Goal: Transaction & Acquisition: Purchase product/service

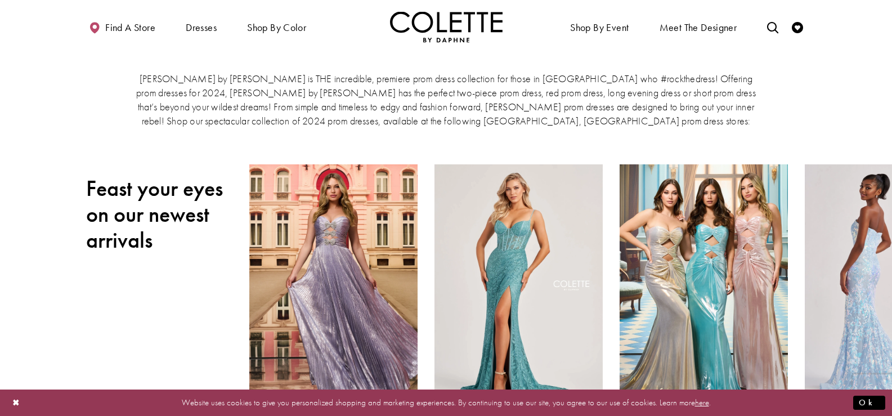
scroll to position [113, 0]
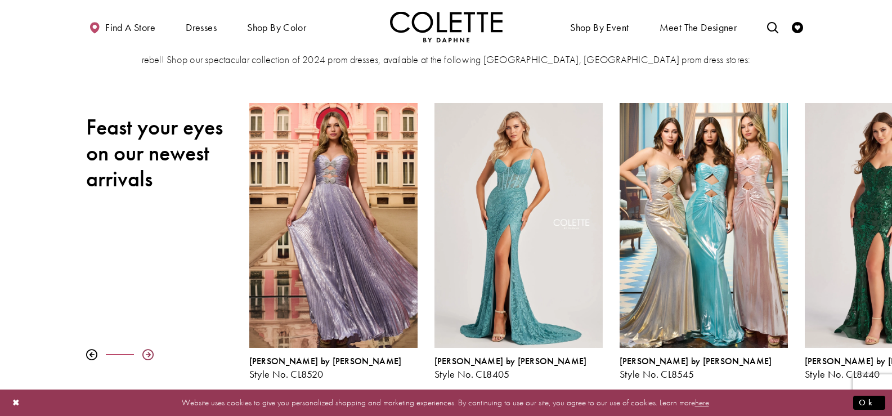
click at [142, 356] on div at bounding box center [147, 354] width 11 height 11
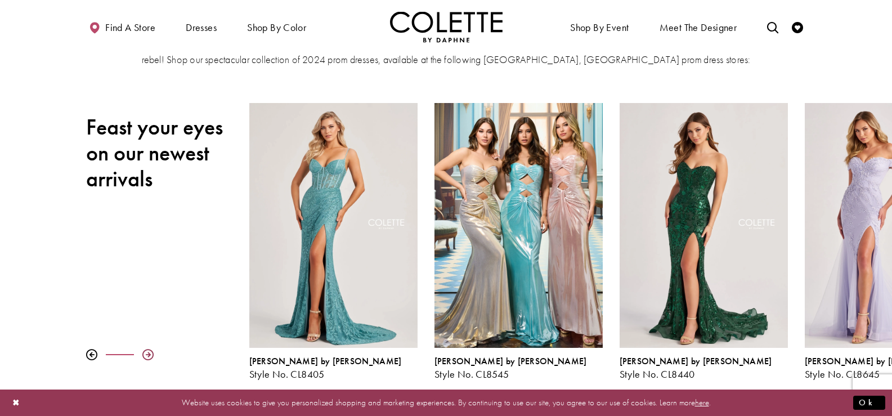
click at [142, 356] on div at bounding box center [147, 354] width 11 height 11
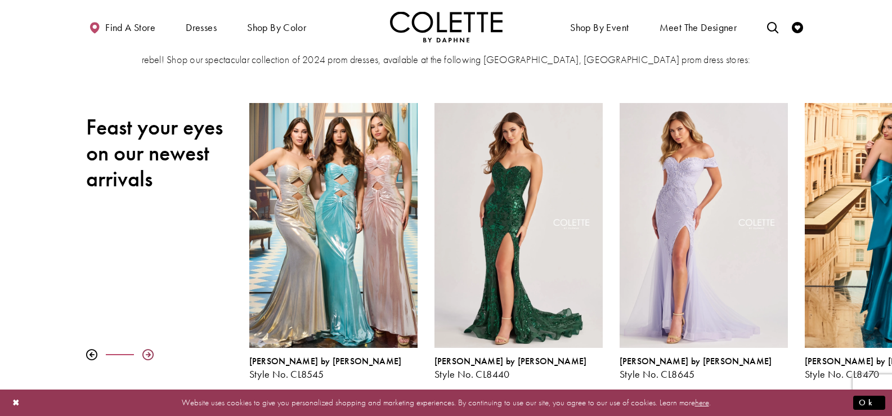
click at [142, 356] on div at bounding box center [147, 354] width 11 height 11
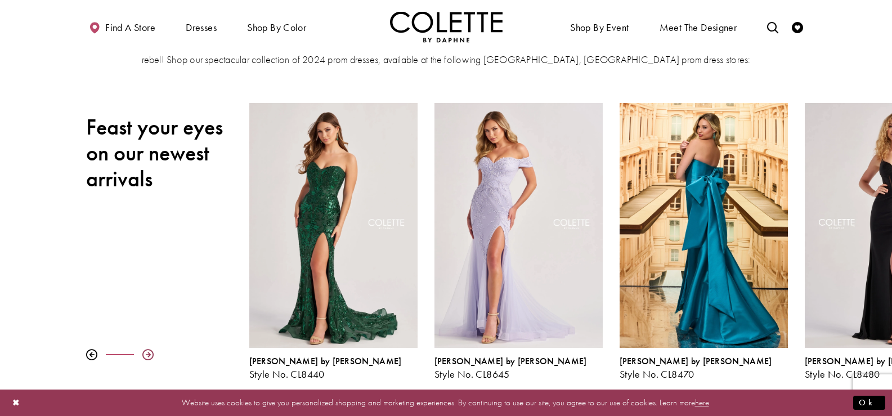
click at [142, 356] on div at bounding box center [147, 354] width 11 height 11
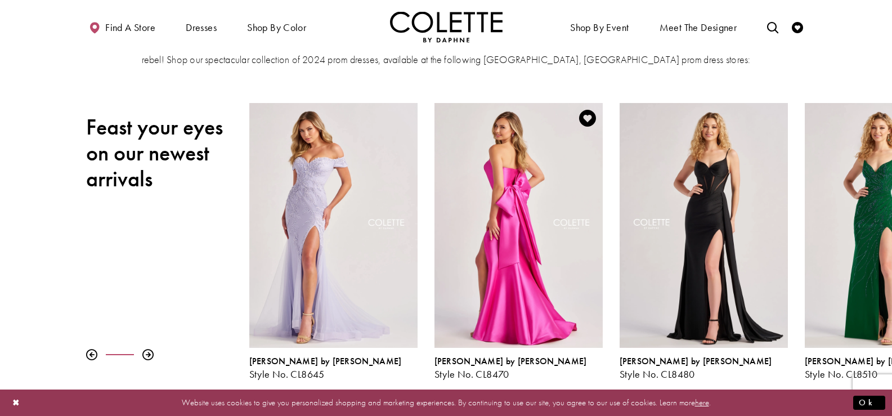
click at [551, 257] on div "Visit Colette by Daphne Style No. CL8470 Page" at bounding box center [518, 225] width 168 height 245
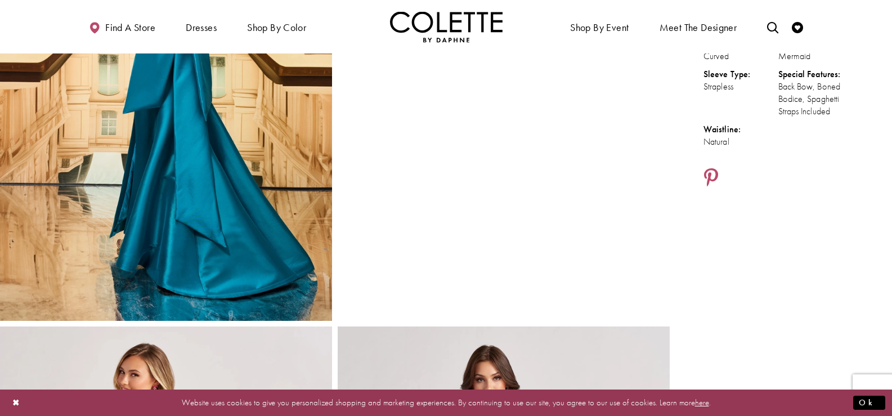
scroll to position [169, 0]
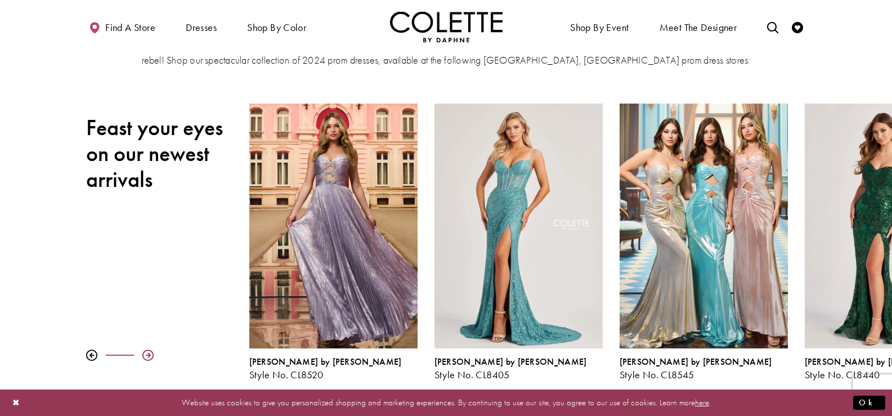
click at [147, 351] on div at bounding box center [147, 354] width 11 height 11
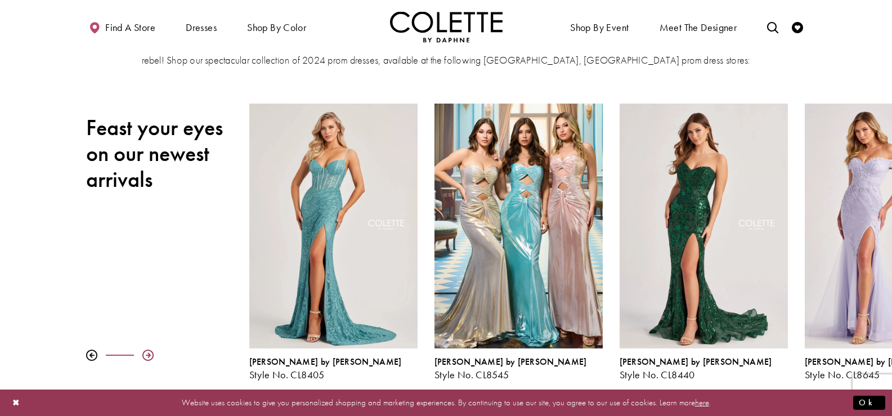
click at [147, 351] on div at bounding box center [147, 354] width 11 height 11
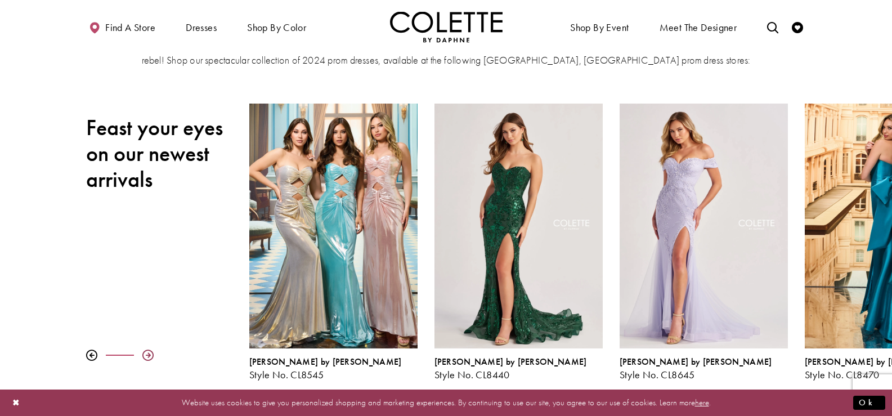
click at [147, 351] on div at bounding box center [147, 354] width 11 height 11
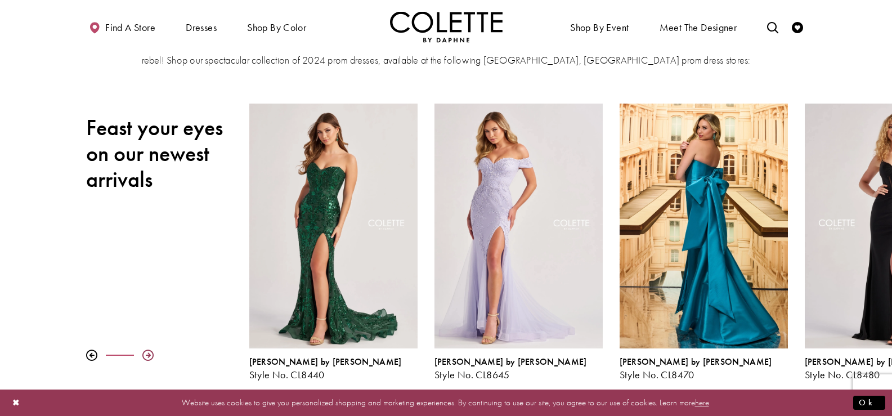
click at [147, 351] on div at bounding box center [147, 354] width 11 height 11
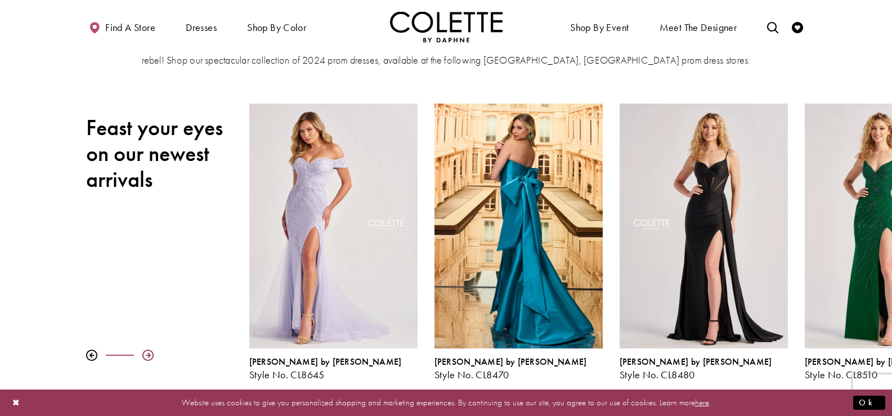
click at [147, 351] on div at bounding box center [147, 354] width 11 height 11
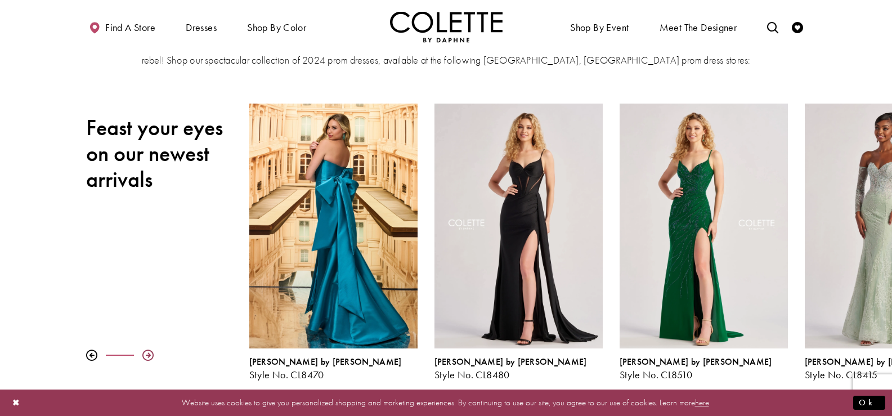
click at [147, 351] on div at bounding box center [147, 354] width 11 height 11
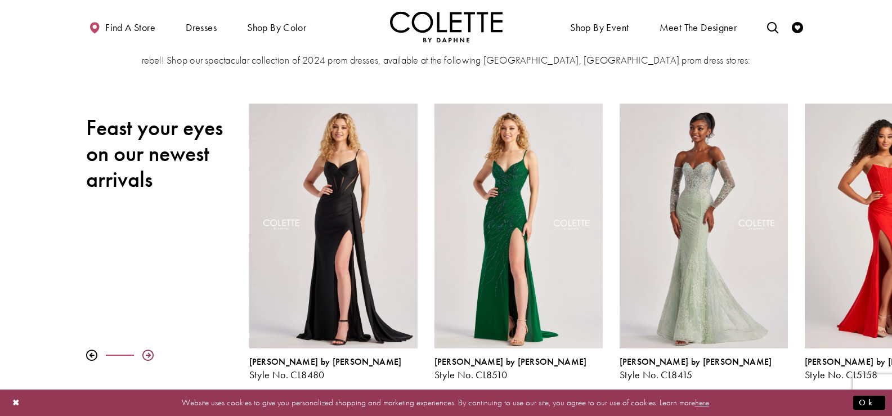
click at [147, 351] on div at bounding box center [147, 354] width 11 height 11
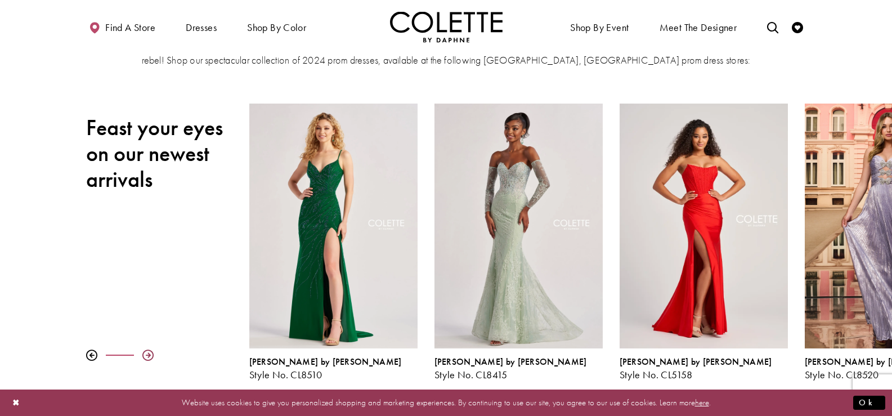
click at [147, 351] on div at bounding box center [147, 354] width 11 height 11
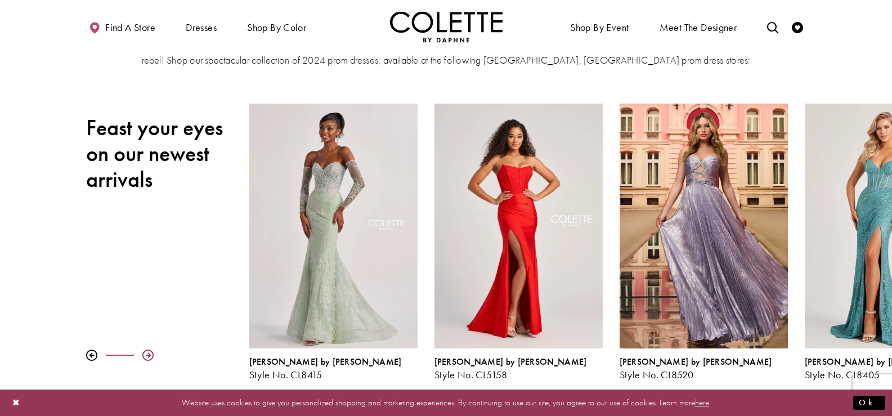
click at [147, 351] on div at bounding box center [147, 354] width 11 height 11
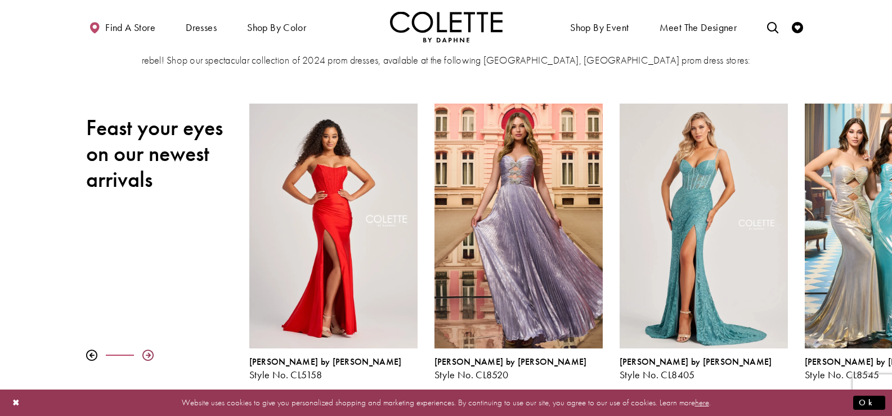
click at [147, 351] on div at bounding box center [147, 354] width 11 height 11
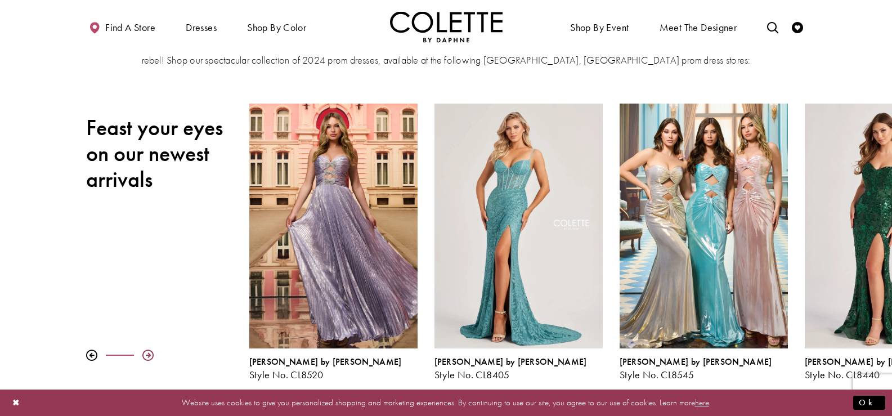
click at [147, 351] on div at bounding box center [147, 354] width 11 height 11
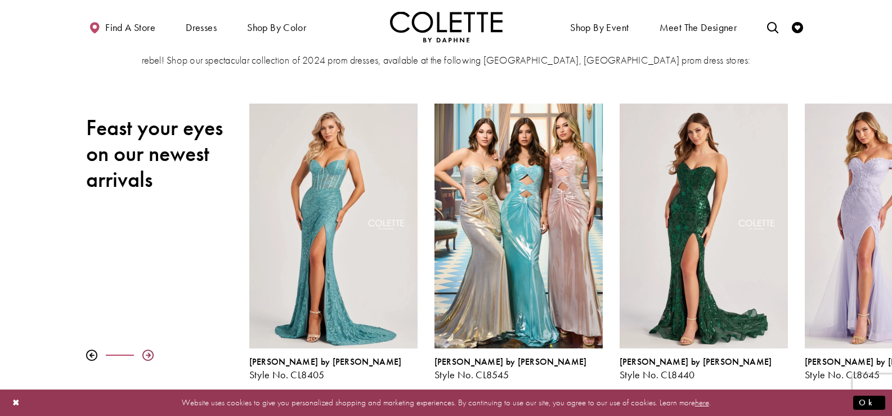
click at [147, 351] on div at bounding box center [147, 354] width 11 height 11
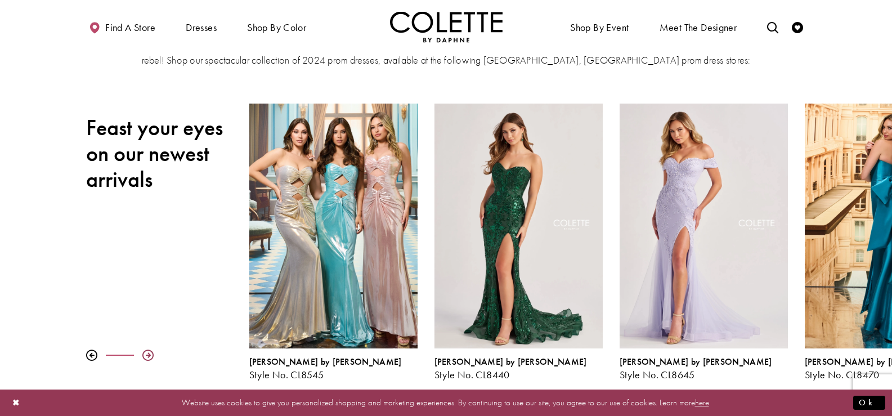
click at [147, 351] on div at bounding box center [147, 354] width 11 height 11
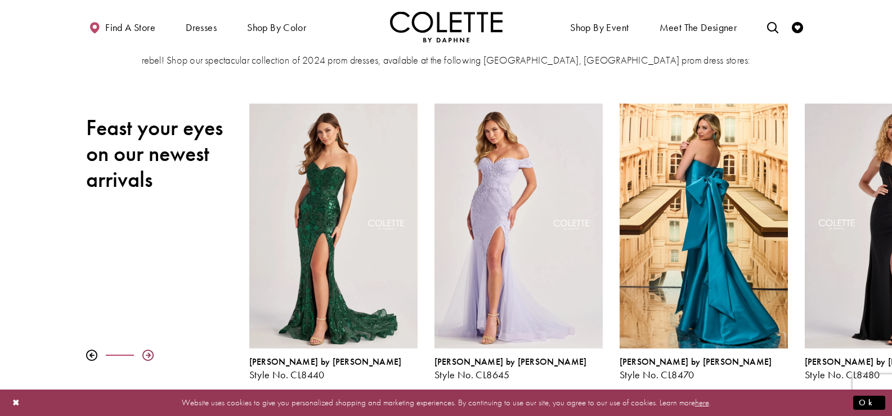
click at [147, 351] on div at bounding box center [147, 354] width 11 height 11
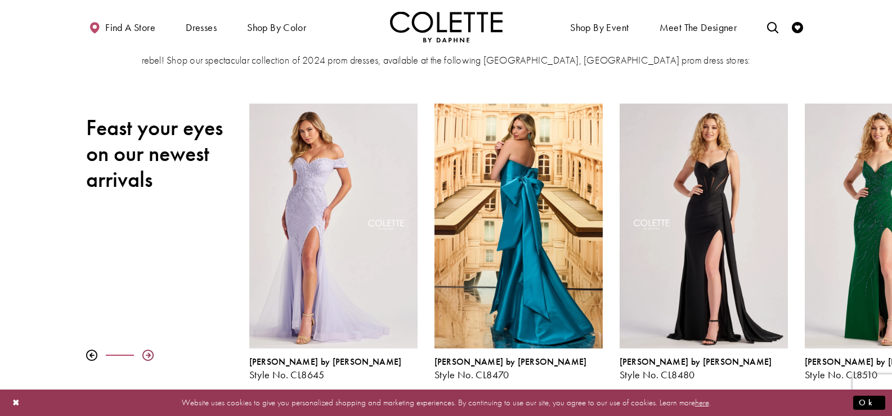
click at [147, 351] on div at bounding box center [147, 354] width 11 height 11
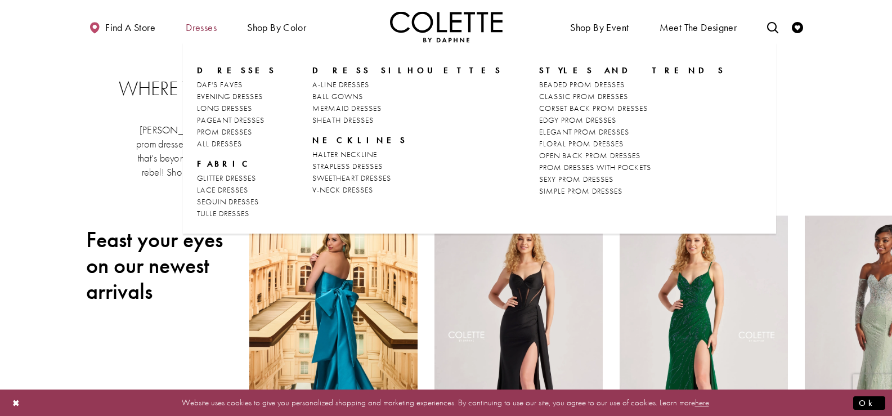
click at [208, 29] on span "Dresses" at bounding box center [201, 27] width 31 height 11
click at [209, 28] on span "Dresses" at bounding box center [201, 27] width 31 height 11
click at [248, 134] on span "PROM DRESSES" at bounding box center [224, 132] width 55 height 10
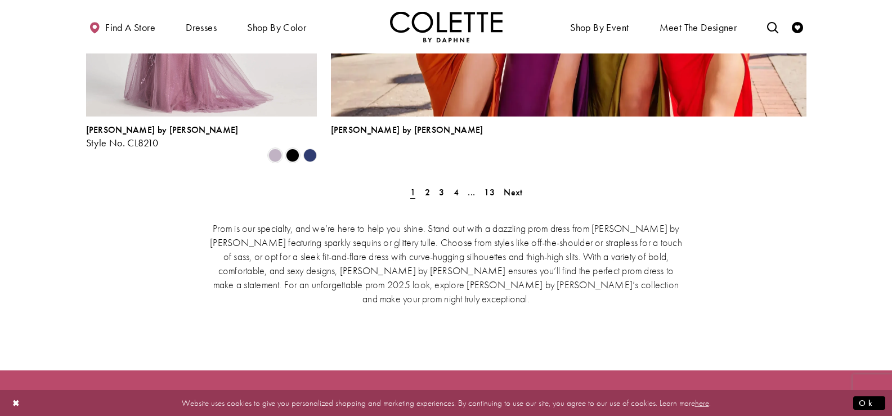
scroll to position [2645, 0]
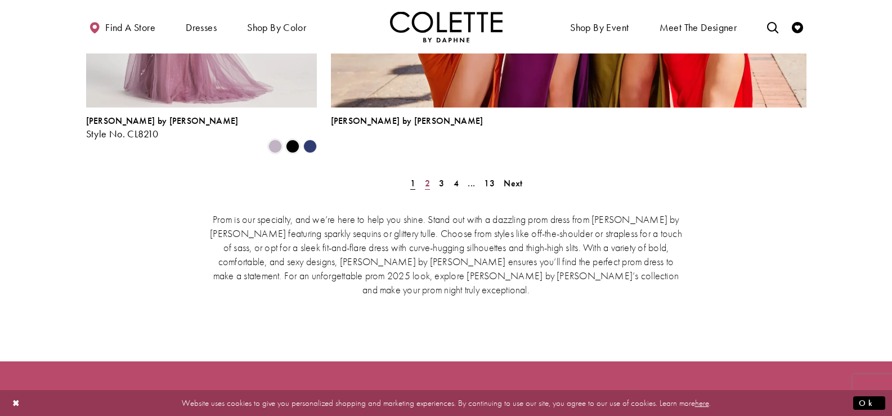
click at [429, 177] on span "2" at bounding box center [427, 183] width 5 height 12
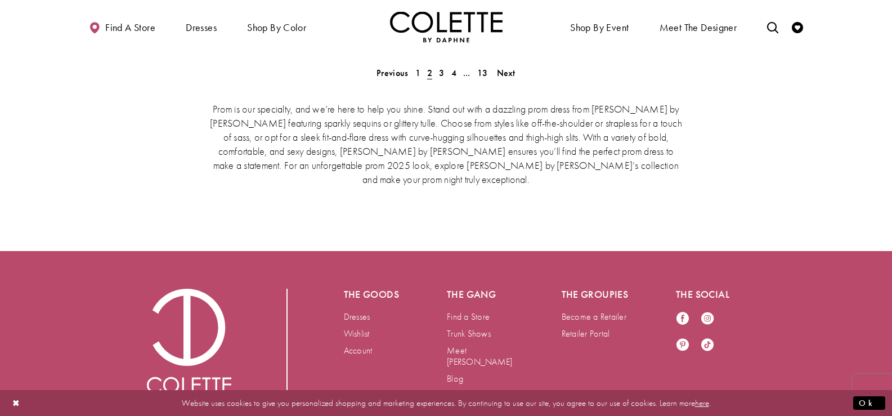
scroll to position [2505, 0]
